Goal: Find specific page/section: Find specific page/section

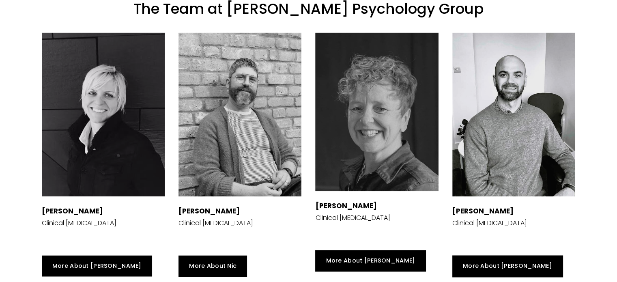
scroll to position [1270, 0]
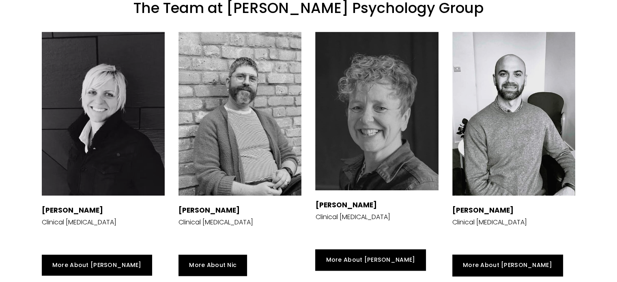
click at [101, 108] on div at bounding box center [103, 114] width 123 height 164
